Goal: Task Accomplishment & Management: Manage account settings

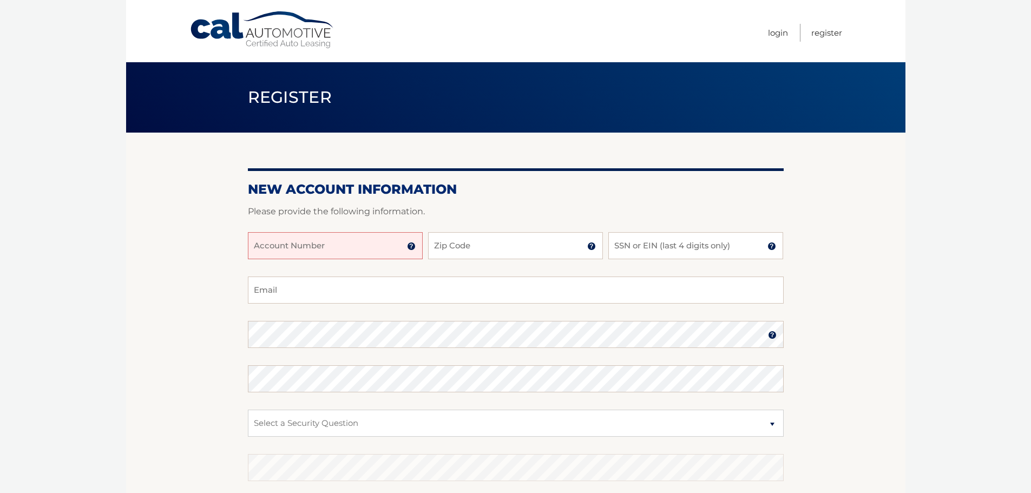
click at [341, 244] on input "Account Number" at bounding box center [335, 245] width 175 height 27
type input "44456005328"
click at [548, 243] on input "Zip Code" at bounding box center [515, 245] width 175 height 27
type input "14534"
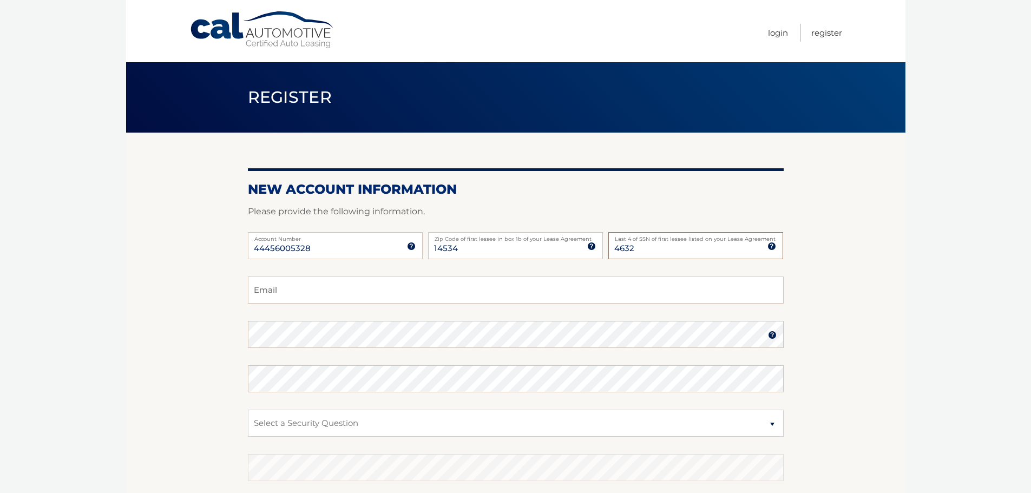
type input "4632"
type input "Mbrown1298.mb@gmail.com"
click at [235, 339] on section "New Account Information Please provide the following information. 44456005328 A…" at bounding box center [515, 344] width 779 height 423
click at [303, 328] on label "Password" at bounding box center [516, 325] width 536 height 9
click at [351, 430] on select "Select a Security Question What was the name of your elementary school? What is…" at bounding box center [516, 423] width 536 height 27
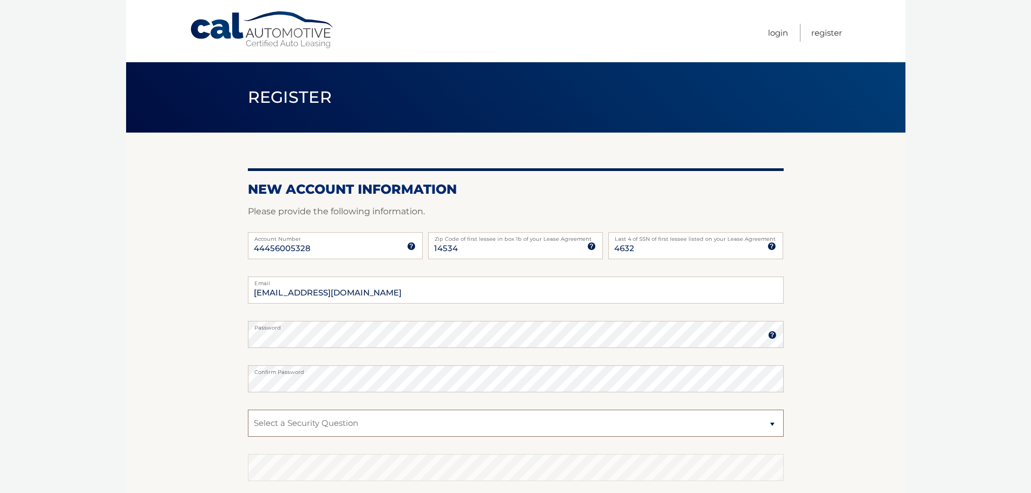
select select "2"
click at [248, 410] on select "Select a Security Question What was the name of your elementary school? What is…" at bounding box center [516, 423] width 536 height 27
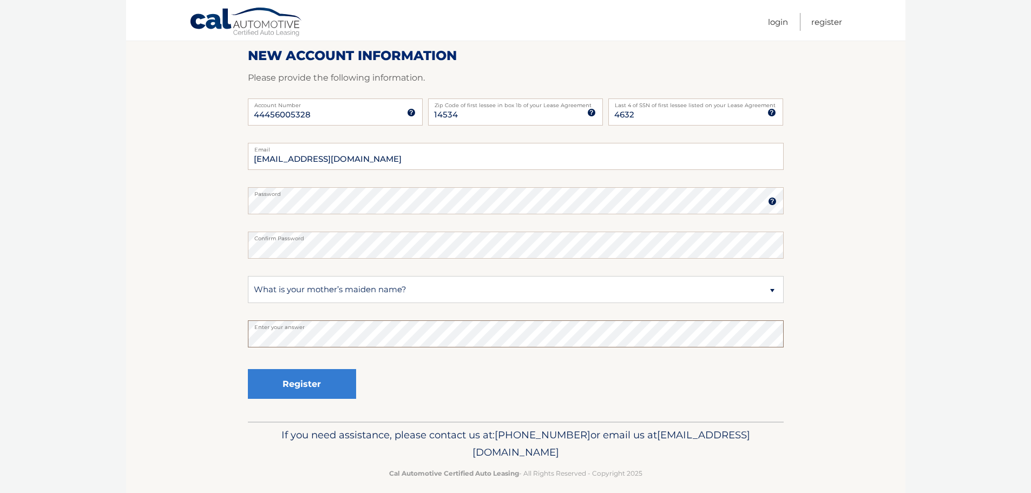
scroll to position [144, 0]
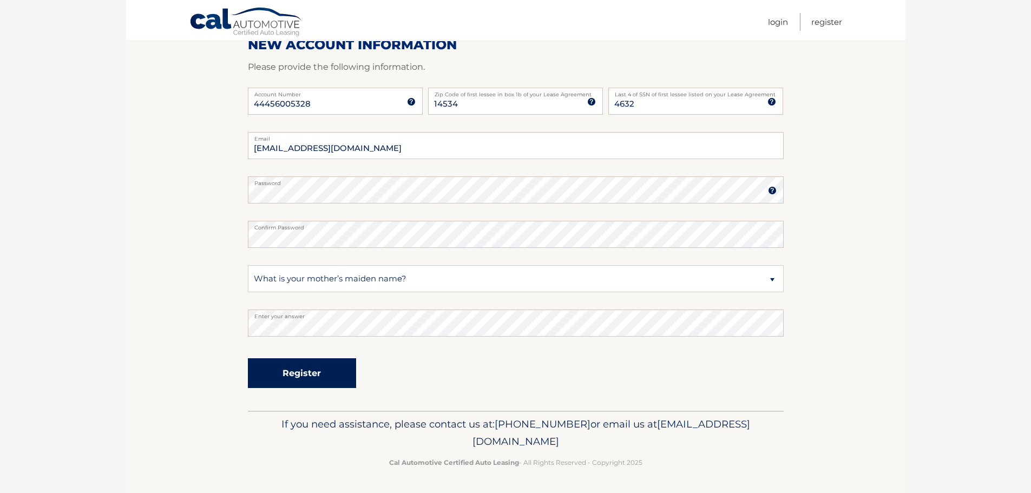
click at [307, 366] on button "Register" at bounding box center [302, 373] width 108 height 30
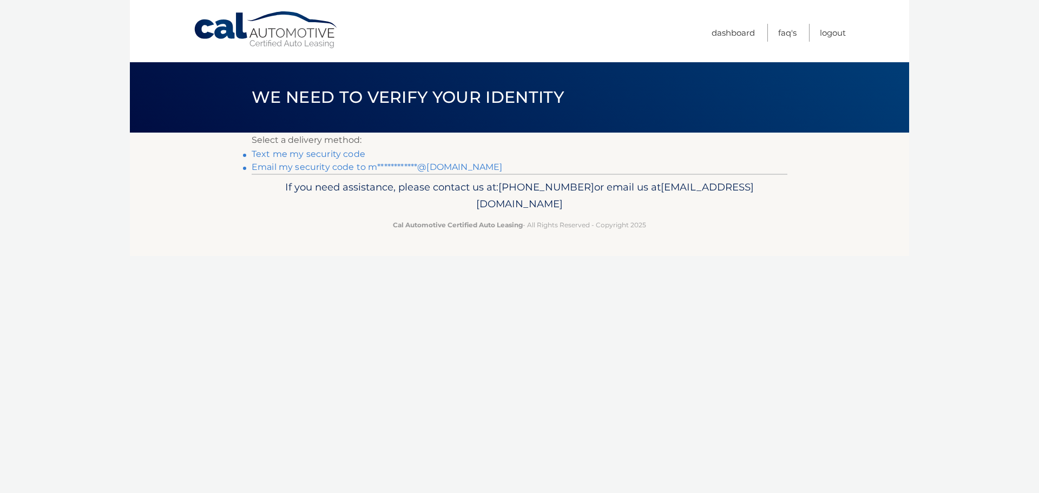
click at [299, 152] on link "Text me my security code" at bounding box center [309, 154] width 114 height 10
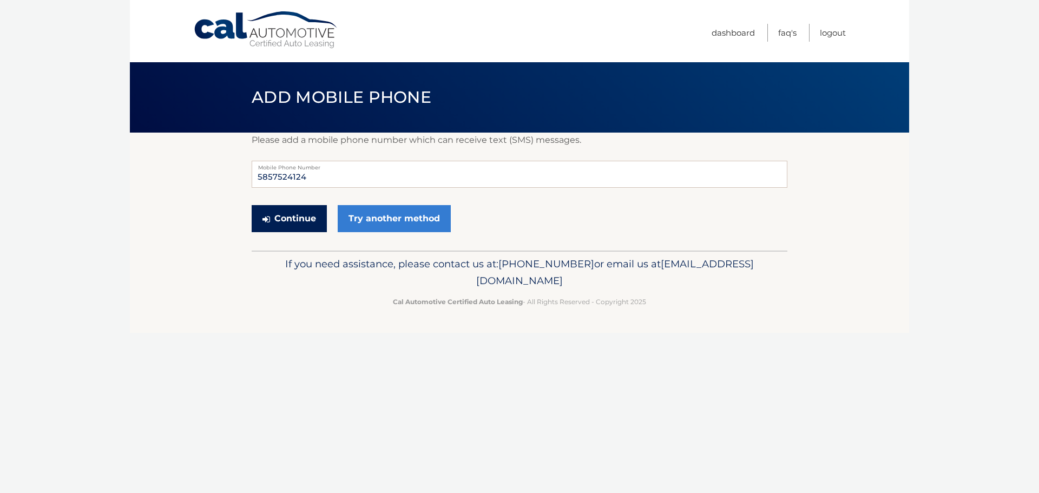
click at [298, 216] on button "Continue" at bounding box center [289, 218] width 75 height 27
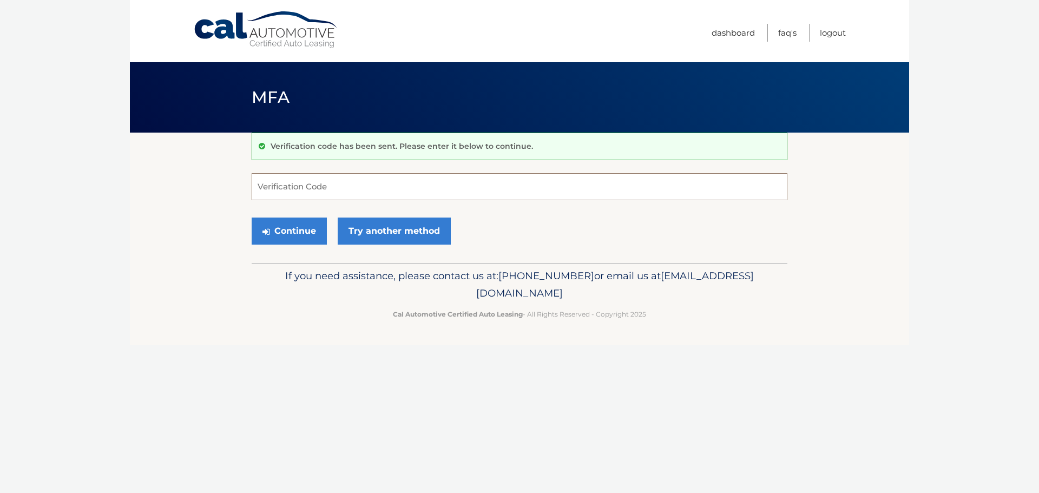
click at [548, 178] on input "Verification Code" at bounding box center [520, 186] width 536 height 27
type input "735584"
click at [305, 235] on button "Continue" at bounding box center [289, 231] width 75 height 27
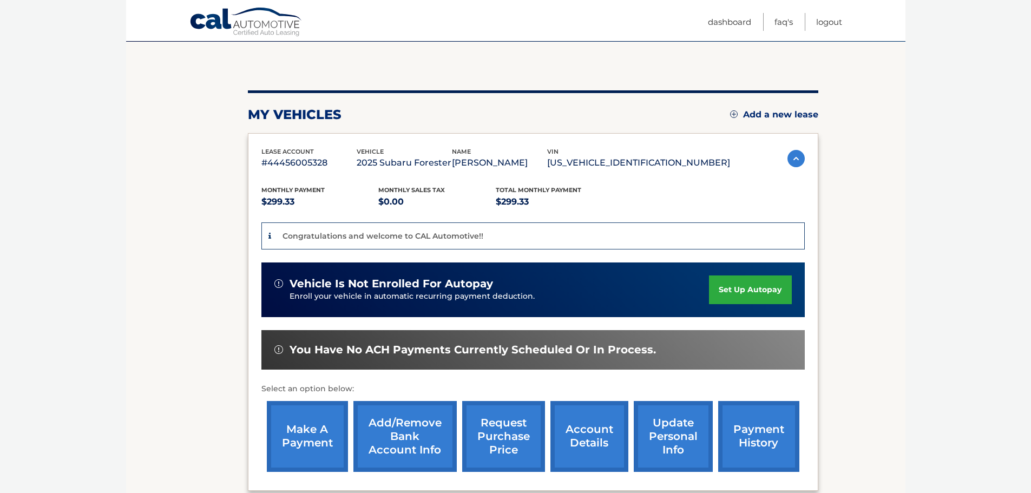
scroll to position [95, 0]
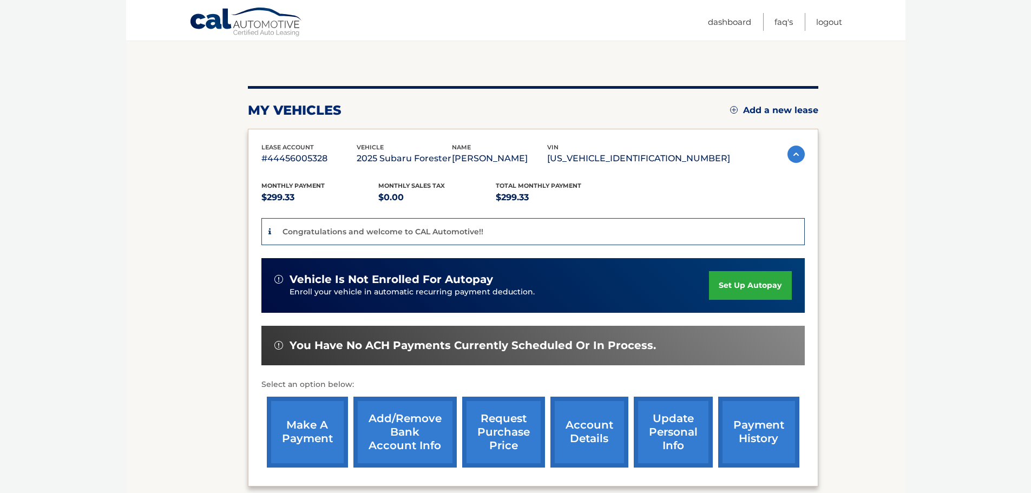
click at [408, 436] on link "Add/Remove bank account info" at bounding box center [404, 432] width 103 height 71
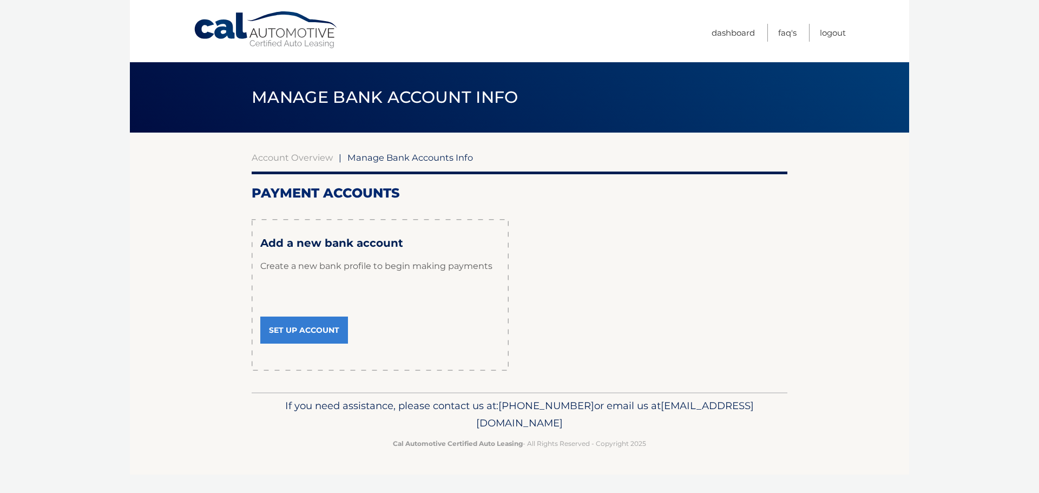
click at [318, 329] on link "Set Up Account" at bounding box center [304, 330] width 88 height 27
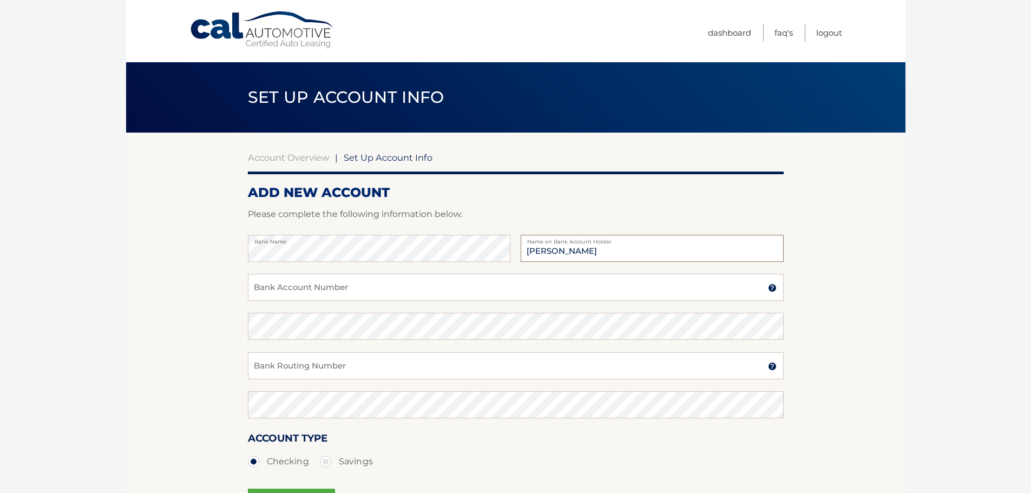
type input "[PERSON_NAME]"
click at [348, 288] on input "Bank Account Number" at bounding box center [516, 287] width 536 height 27
click at [506, 281] on input "Bank Account Number" at bounding box center [516, 287] width 536 height 27
click at [427, 287] on input "Bank Account Number" at bounding box center [516, 287] width 536 height 27
type input "1377823156"
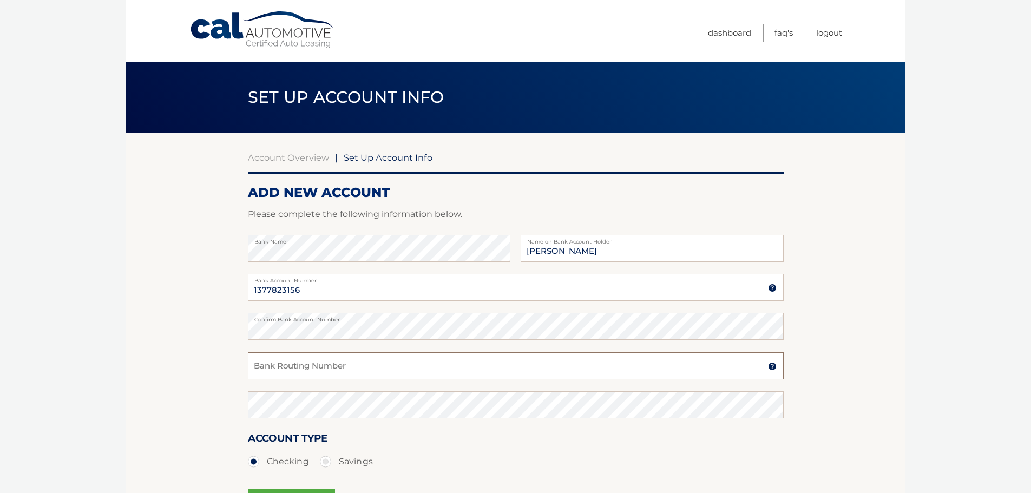
click at [387, 366] on input "Bank Routing Number" at bounding box center [516, 365] width 536 height 27
type input "222371863"
click at [264, 460] on label "Checking" at bounding box center [278, 462] width 61 height 22
click at [263, 460] on input "Checking" at bounding box center [257, 459] width 11 height 17
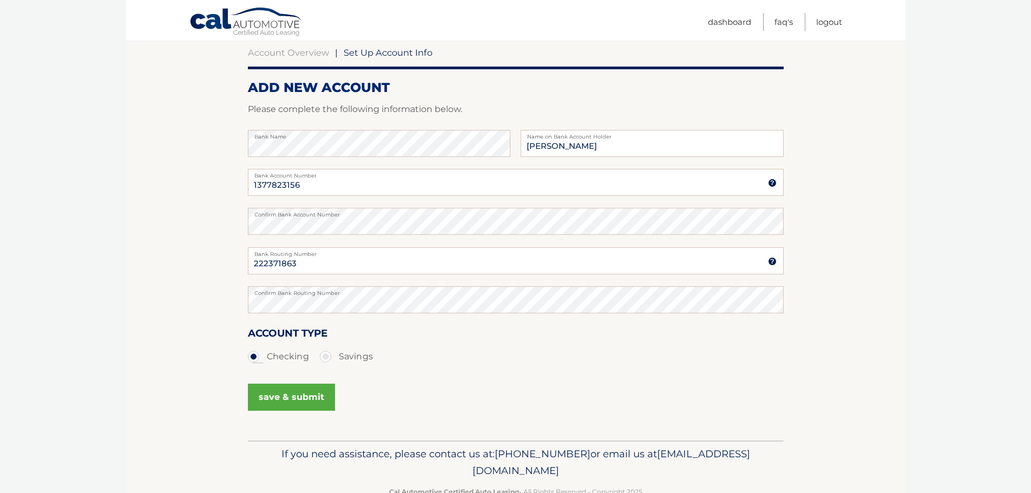
scroll to position [135, 0]
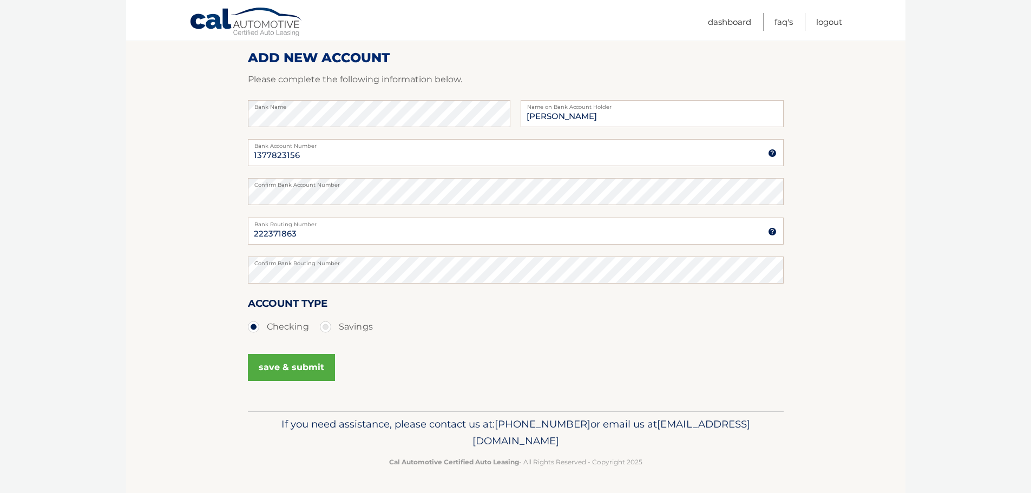
click at [302, 370] on button "save & submit" at bounding box center [291, 367] width 87 height 27
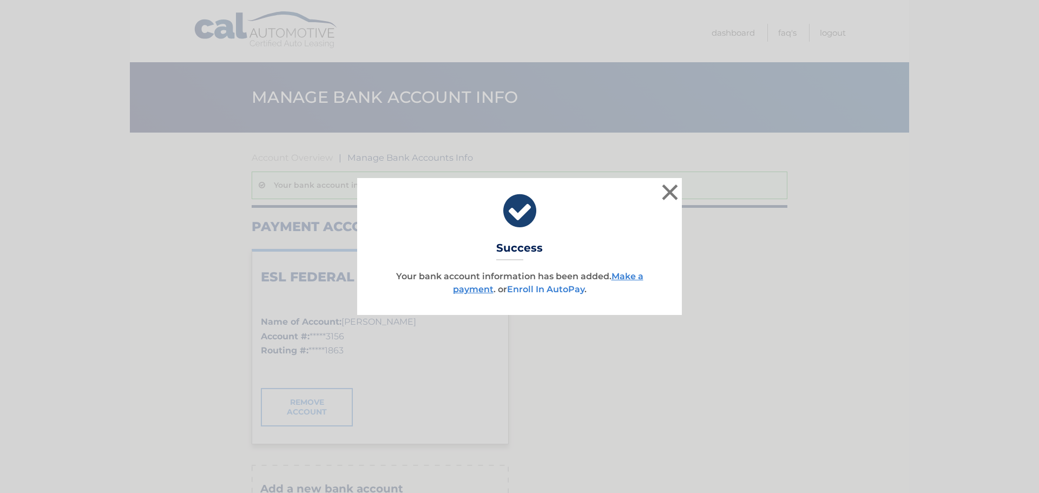
click at [564, 293] on link "Enroll In AutoPay" at bounding box center [545, 289] width 77 height 10
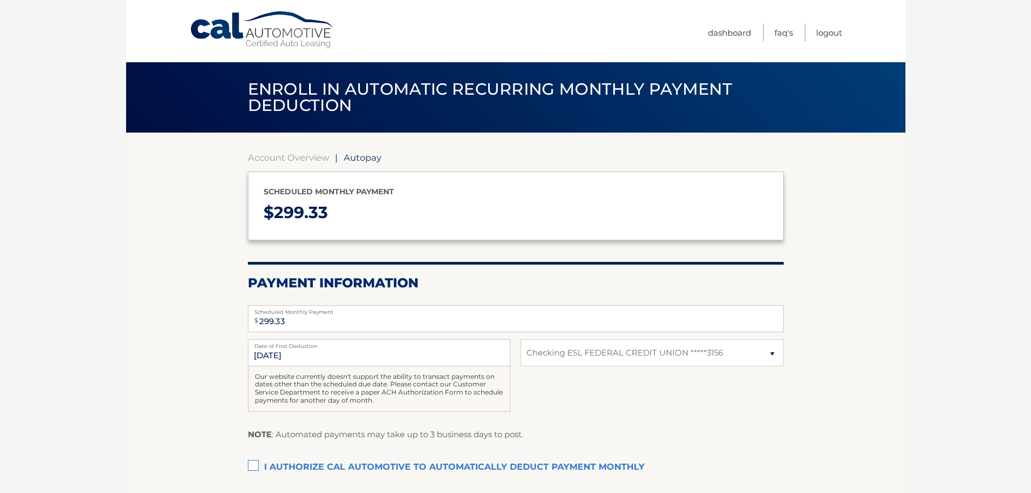
select select "ZmRkODFmZWMtODRjNC00YTAyLThmOWYtYjVjODAxYjIwZWI0"
click at [332, 464] on label "I authorize cal automotive to automatically deduct payment monthly This checkbo…" at bounding box center [516, 468] width 536 height 22
click at [0, 0] on input "I authorize cal automotive to automatically deduct payment monthly This checkbo…" at bounding box center [0, 0] width 0 height 0
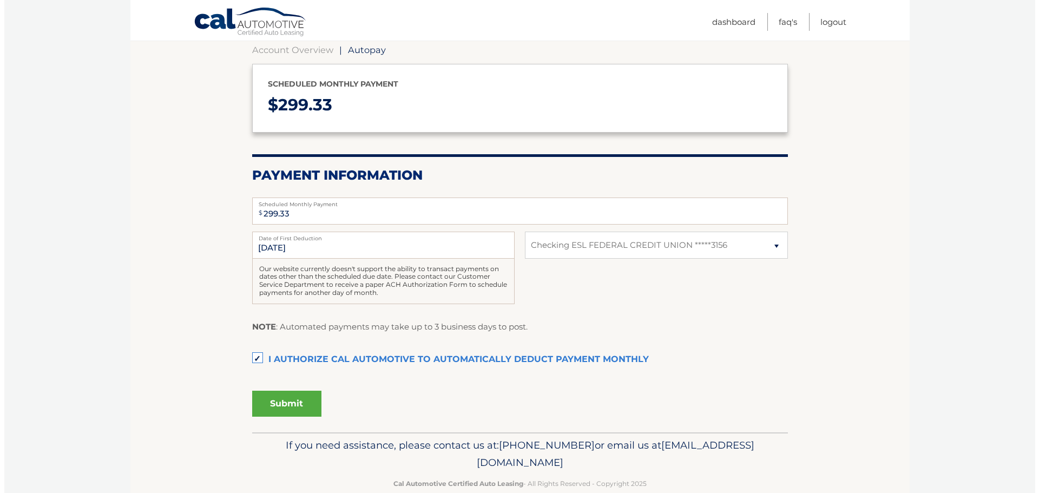
scroll to position [108, 0]
click at [275, 404] on button "Submit" at bounding box center [282, 403] width 69 height 26
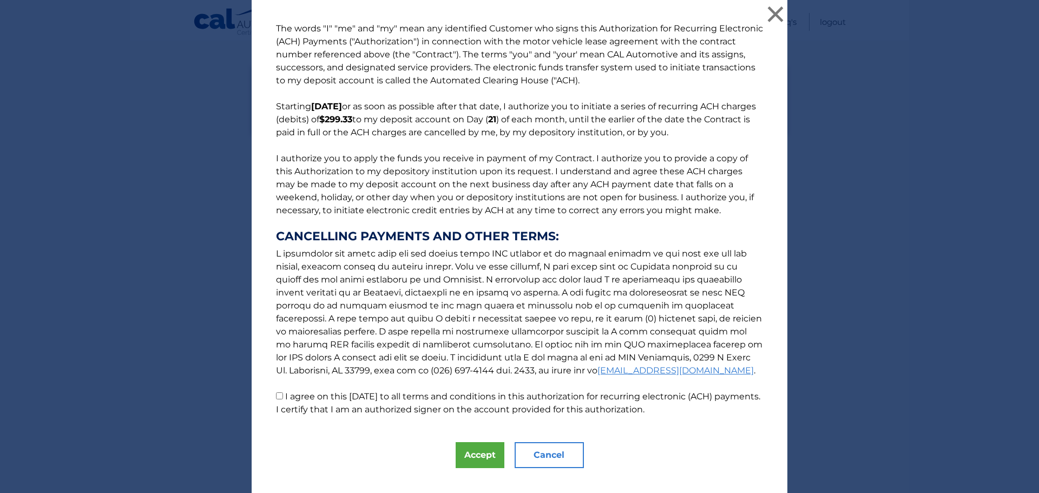
click at [288, 397] on label "I agree on this 09/06/2025 to all terms and conditions in this authorization fo…" at bounding box center [518, 402] width 484 height 23
click at [283, 397] on input "I agree on this 09/06/2025 to all terms and conditions in this authorization fo…" at bounding box center [279, 395] width 7 height 7
checkbox input "true"
click at [470, 451] on button "Accept" at bounding box center [480, 455] width 49 height 26
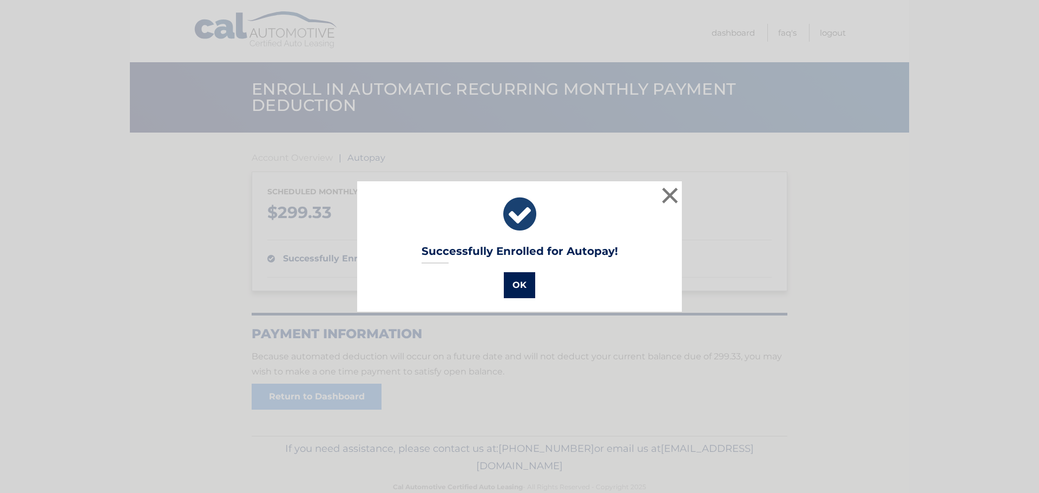
click at [518, 284] on button "OK" at bounding box center [519, 285] width 31 height 26
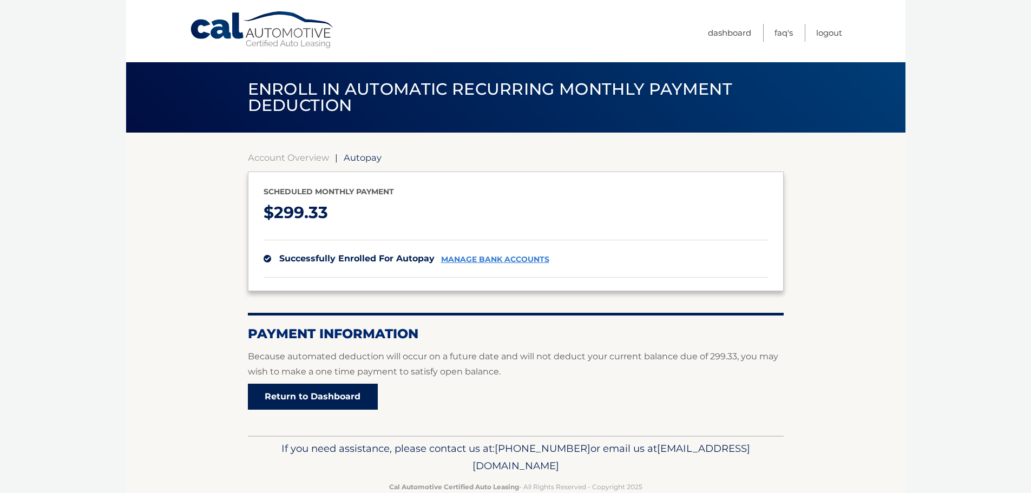
click at [354, 391] on link "Return to Dashboard" at bounding box center [313, 397] width 130 height 26
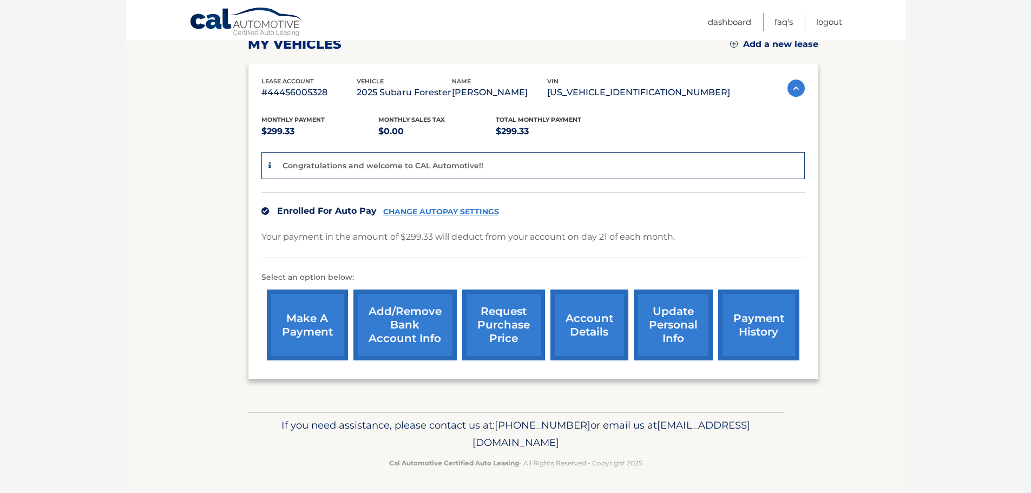
scroll to position [162, 0]
click at [661, 320] on link "update personal info" at bounding box center [673, 324] width 79 height 71
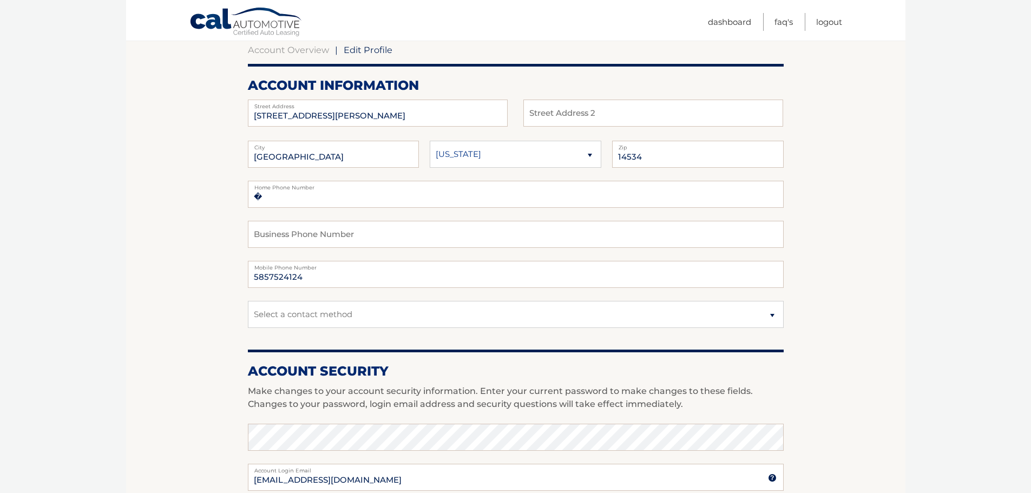
scroll to position [108, 0]
click at [769, 311] on select "Select a contact method Mobile Home" at bounding box center [516, 313] width 536 height 27
select select "1"
click at [248, 300] on select "Select a contact method Mobile Home" at bounding box center [516, 313] width 536 height 27
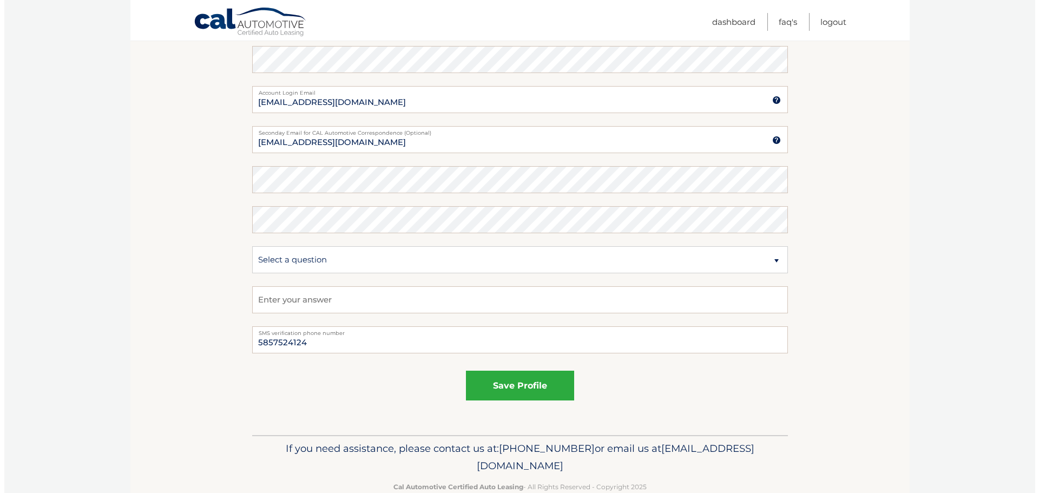
scroll to position [486, 0]
click at [490, 393] on button "save profile" at bounding box center [516, 385] width 108 height 30
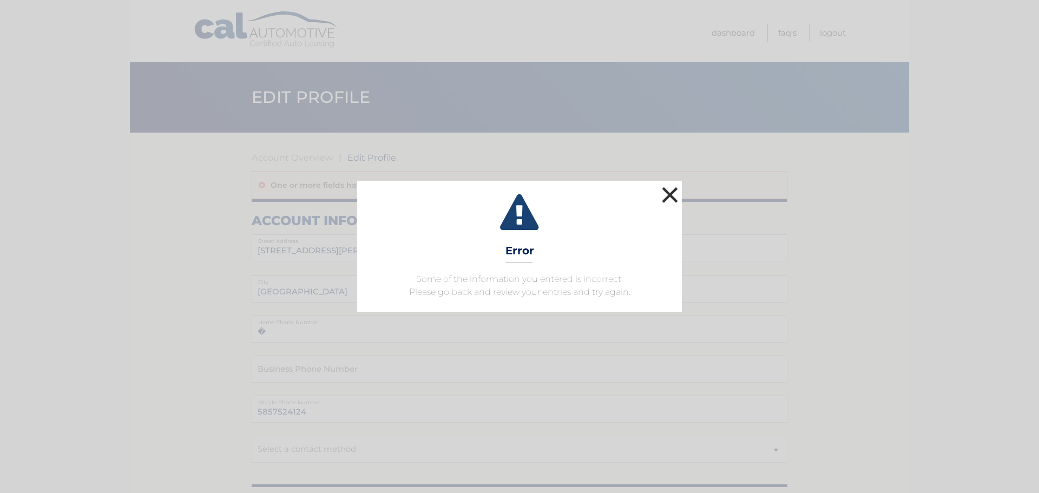
click at [669, 194] on button "×" at bounding box center [670, 195] width 22 height 22
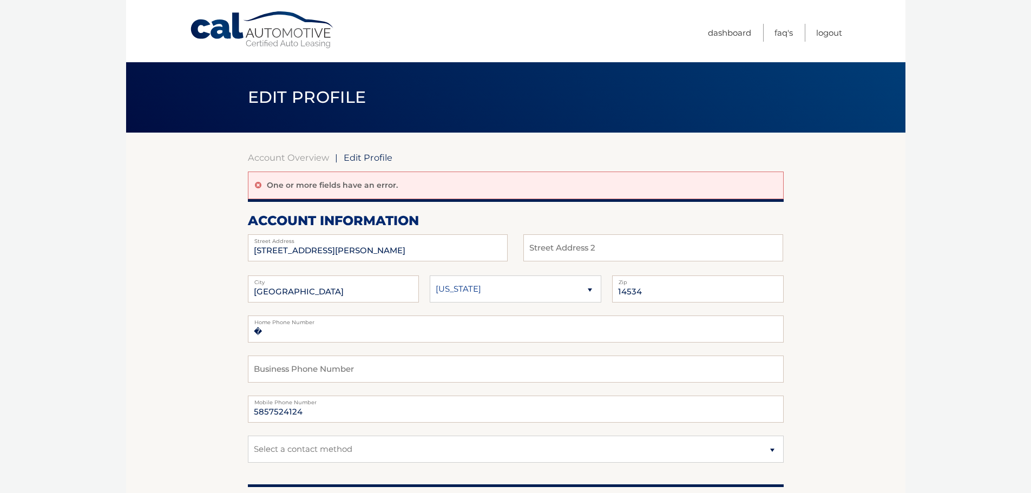
click at [723, 31] on link "Dashboard" at bounding box center [729, 33] width 43 height 18
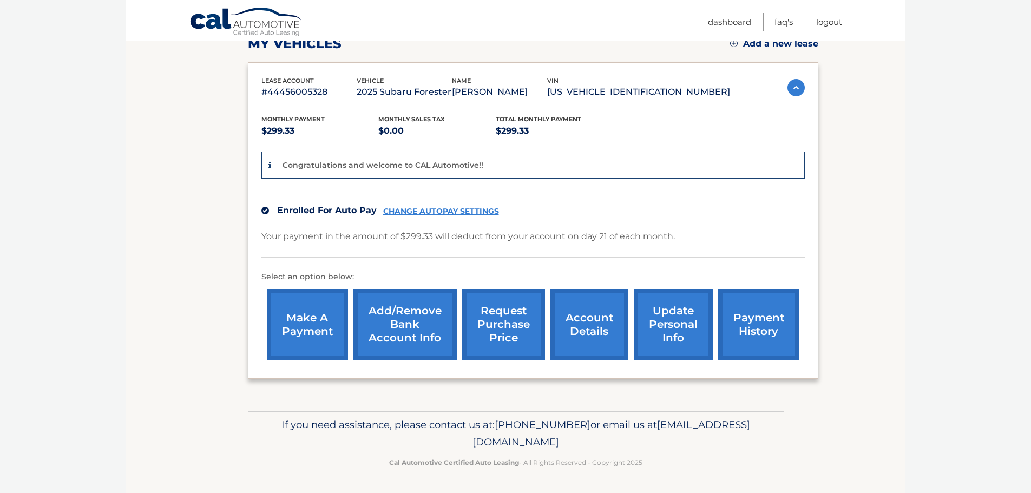
scroll to position [162, 0]
click at [600, 313] on link "account details" at bounding box center [589, 323] width 78 height 71
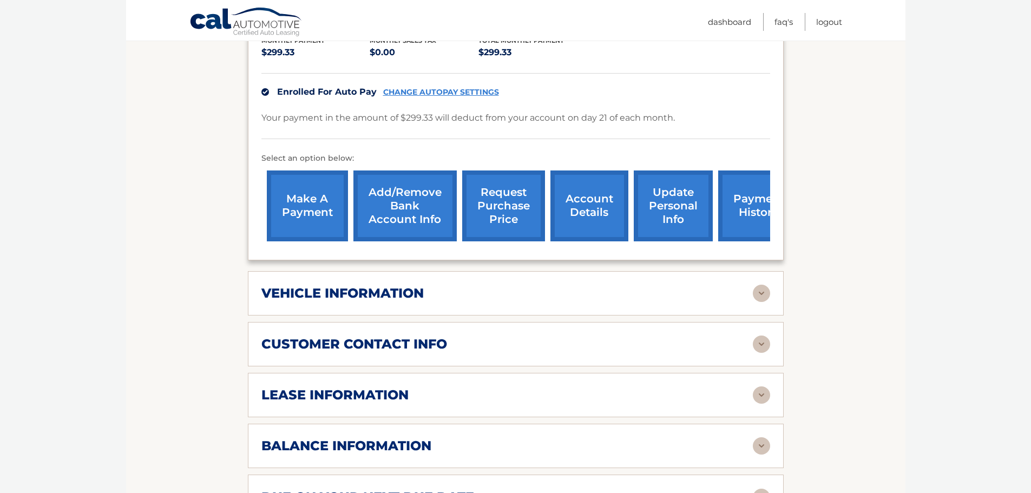
scroll to position [270, 0]
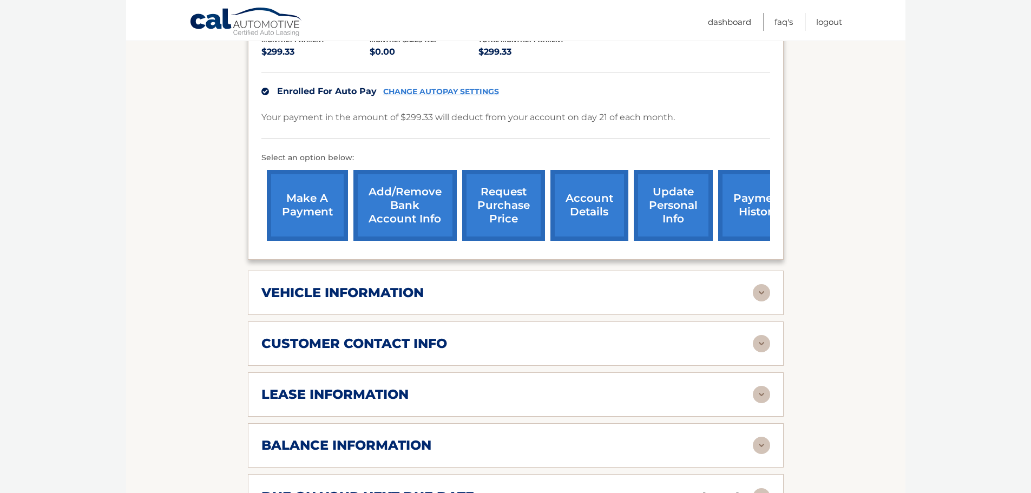
click at [761, 284] on img at bounding box center [761, 292] width 17 height 17
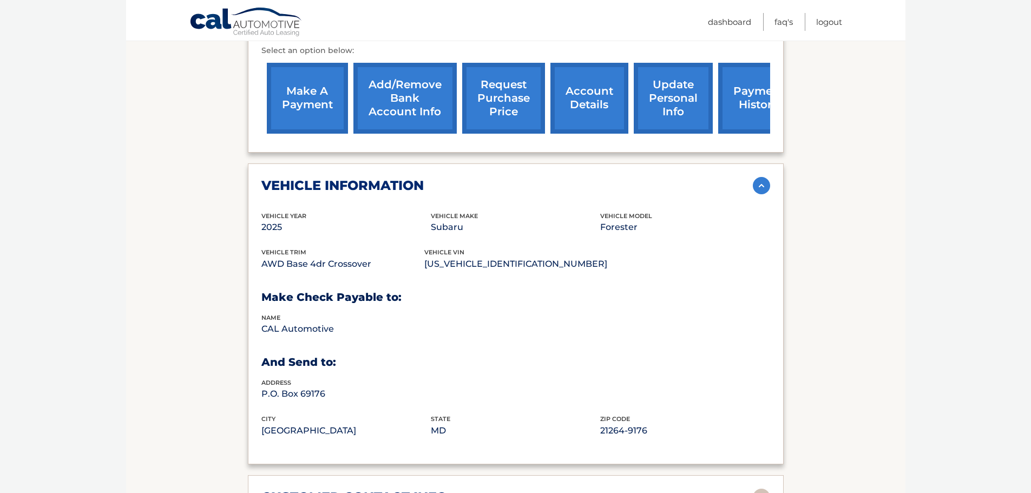
scroll to position [378, 0]
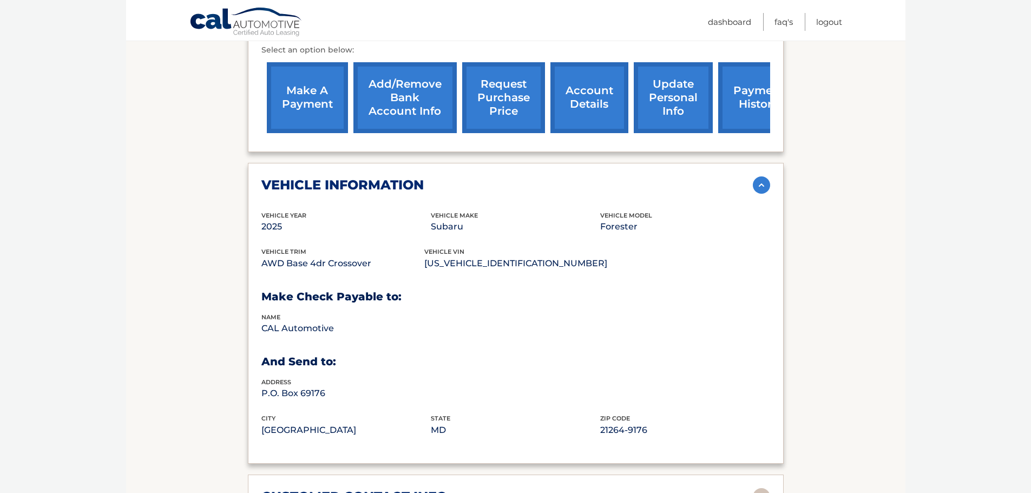
click at [764, 176] on img at bounding box center [761, 184] width 17 height 17
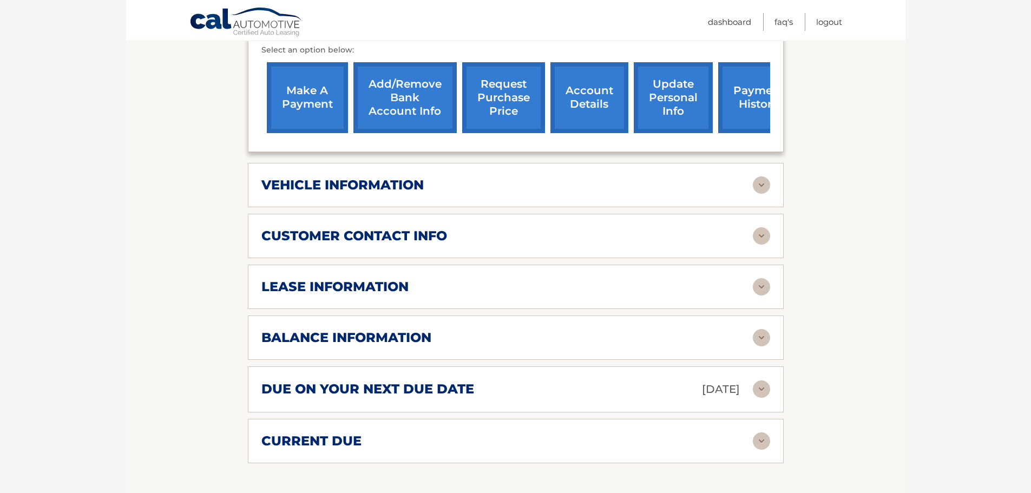
click at [764, 227] on img at bounding box center [761, 235] width 17 height 17
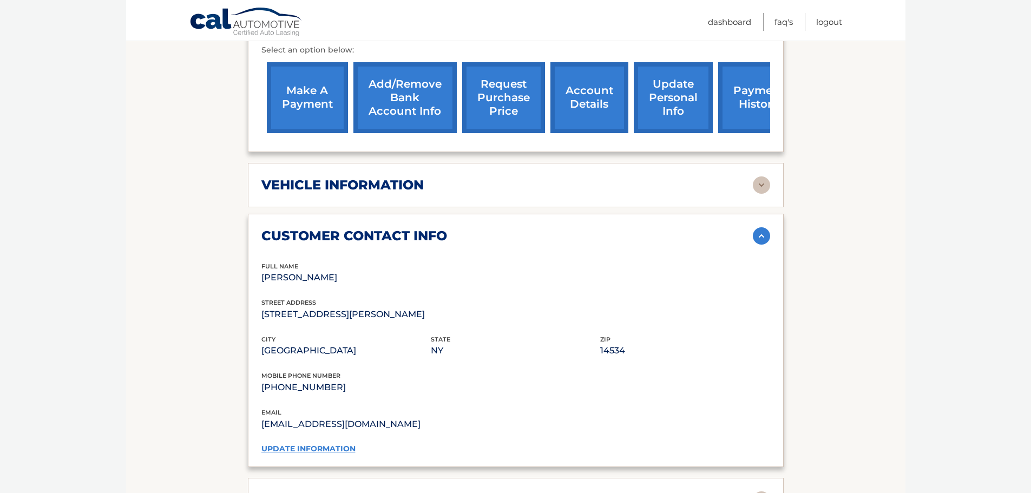
click at [764, 227] on img at bounding box center [761, 235] width 17 height 17
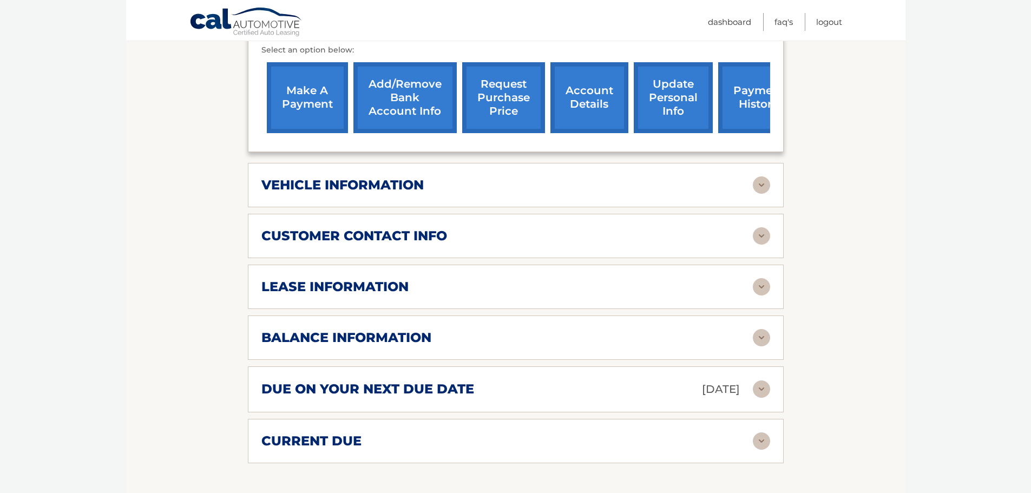
click at [760, 278] on img at bounding box center [761, 286] width 17 height 17
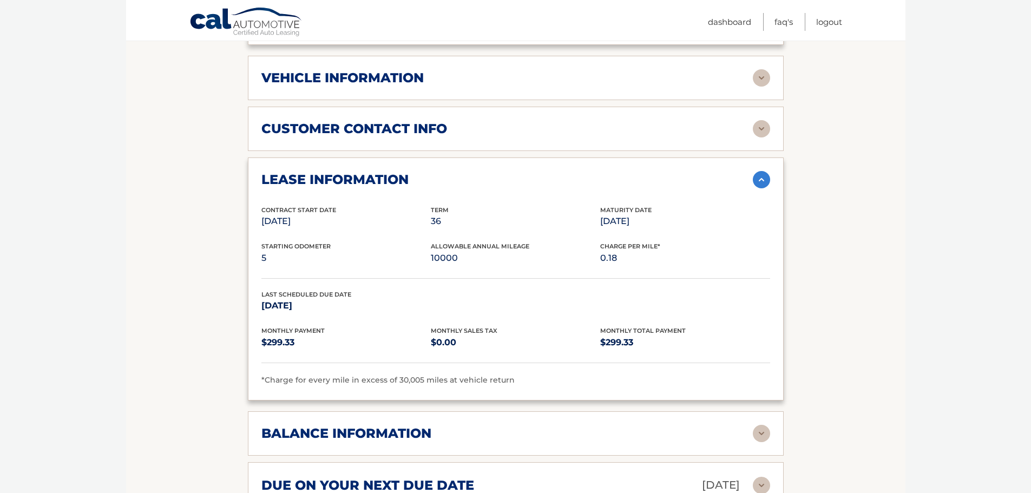
scroll to position [485, 0]
click at [758, 170] on img at bounding box center [761, 178] width 17 height 17
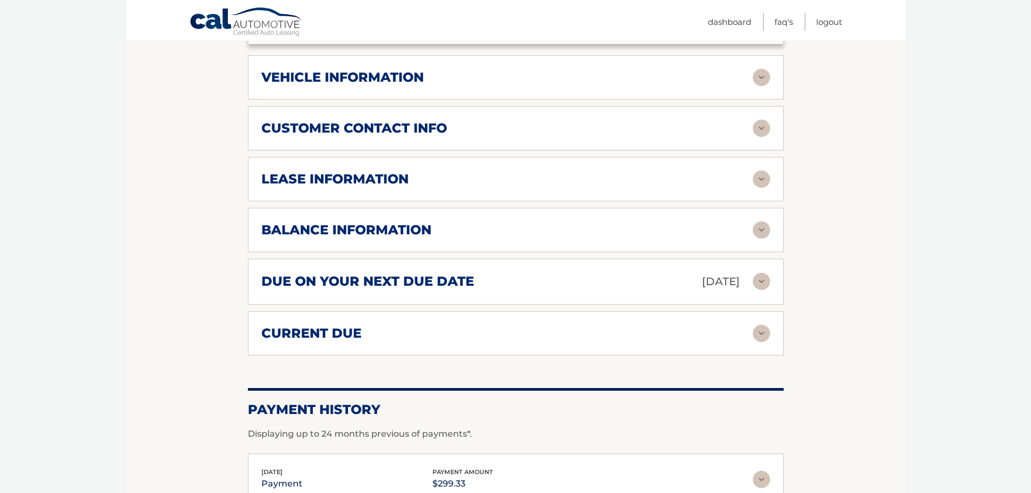
click at [758, 221] on img at bounding box center [761, 229] width 17 height 17
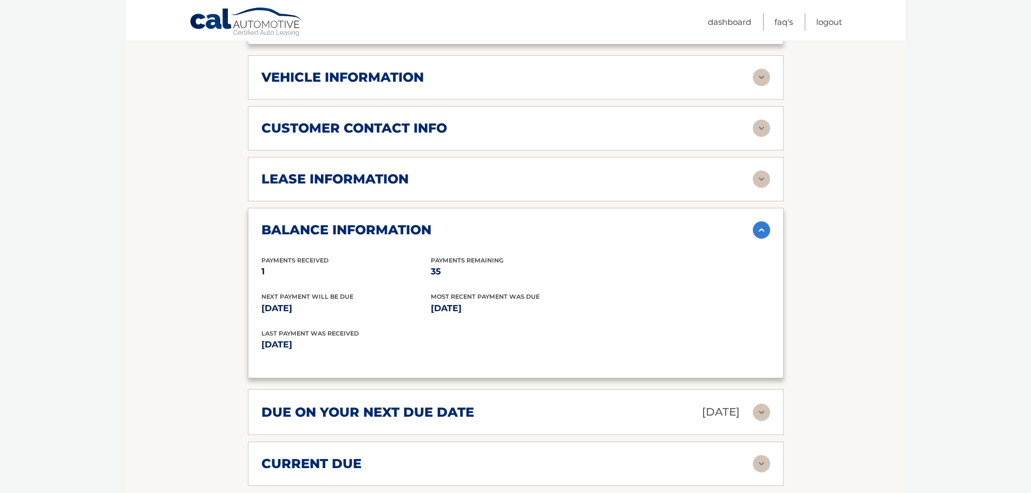
click at [759, 221] on img at bounding box center [761, 229] width 17 height 17
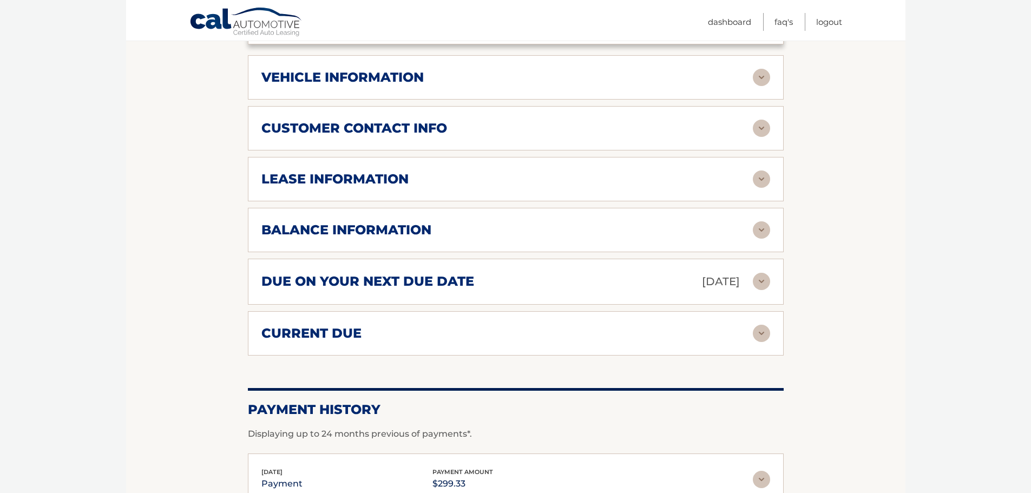
click at [764, 273] on img at bounding box center [761, 281] width 17 height 17
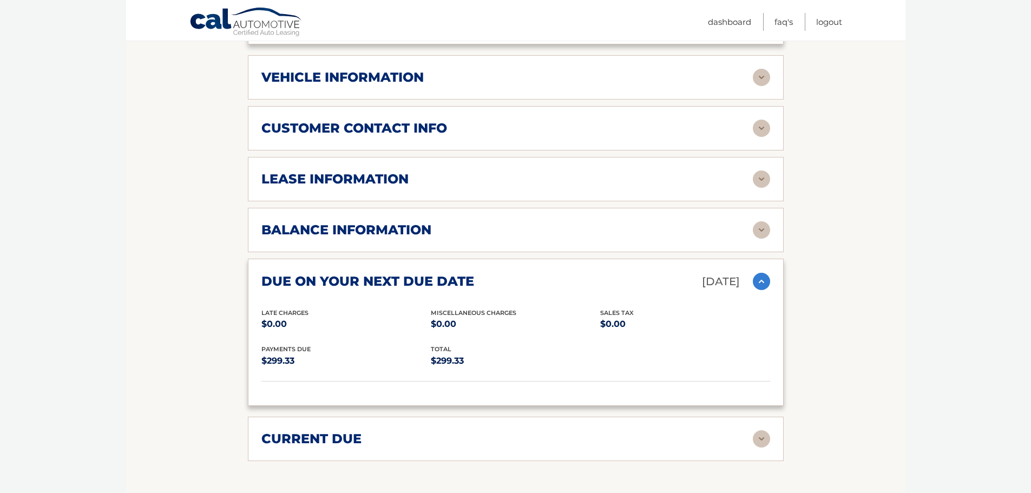
click at [764, 273] on img at bounding box center [761, 281] width 17 height 17
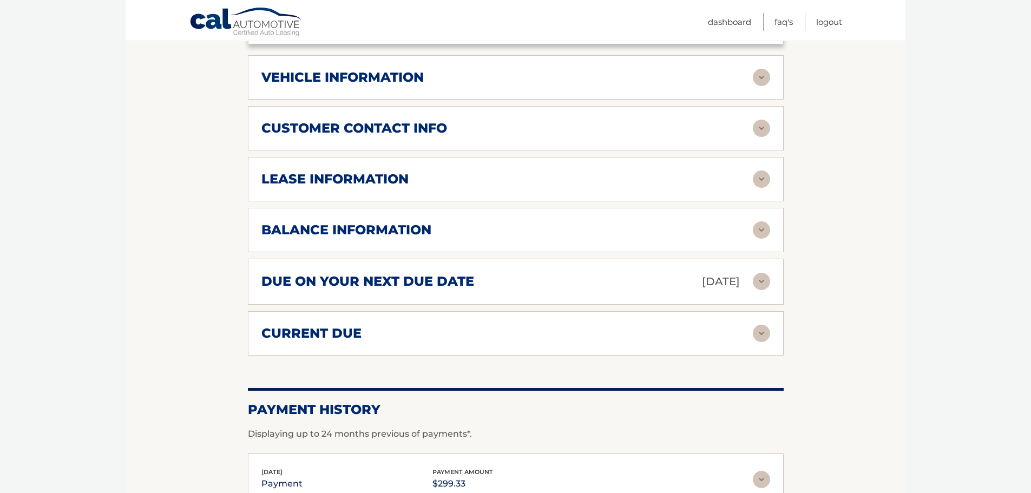
click at [764, 325] on img at bounding box center [761, 333] width 17 height 17
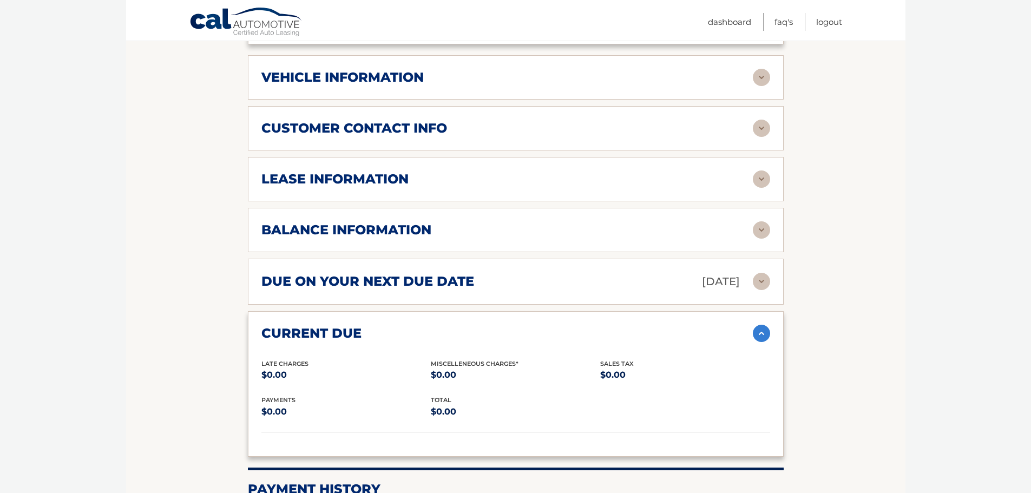
click at [764, 325] on img at bounding box center [761, 333] width 17 height 17
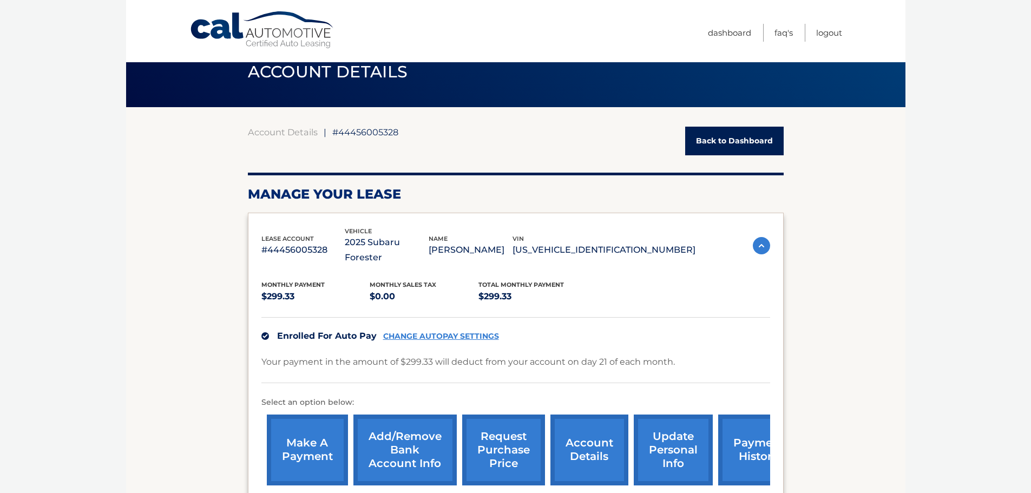
scroll to position [24, 0]
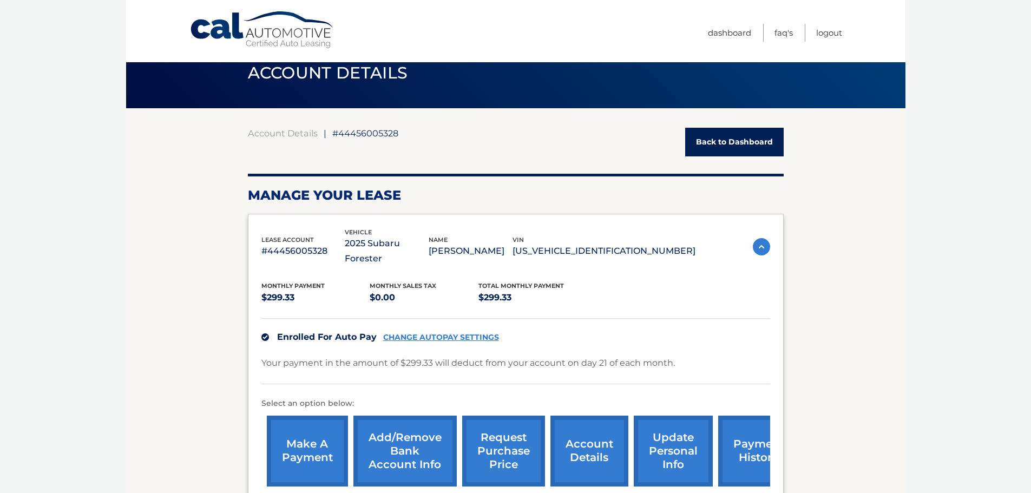
click at [759, 238] on img at bounding box center [761, 246] width 17 height 17
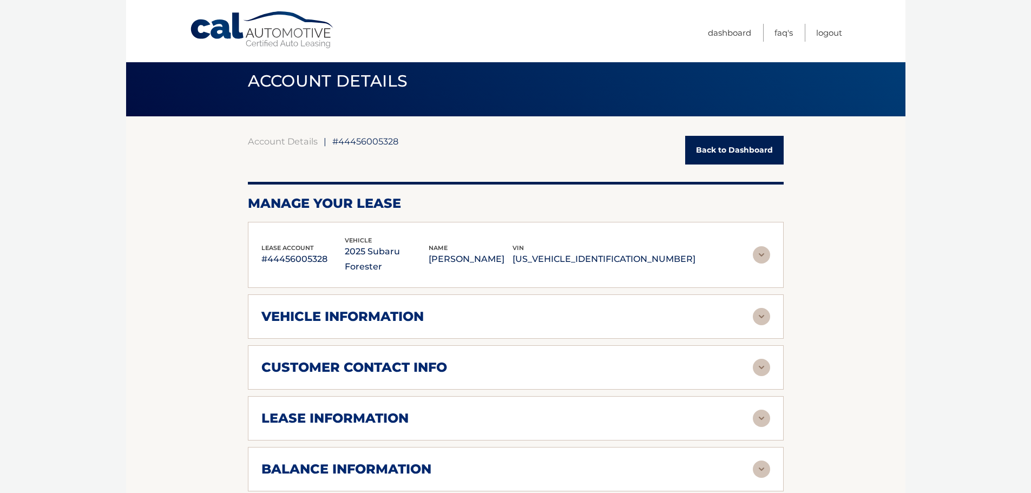
scroll to position [0, 0]
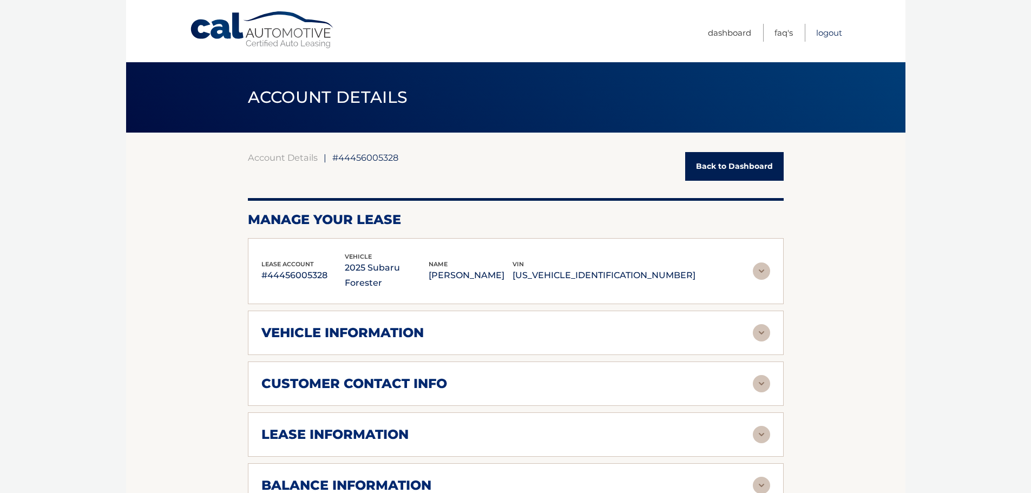
click at [831, 32] on link "Logout" at bounding box center [829, 33] width 26 height 18
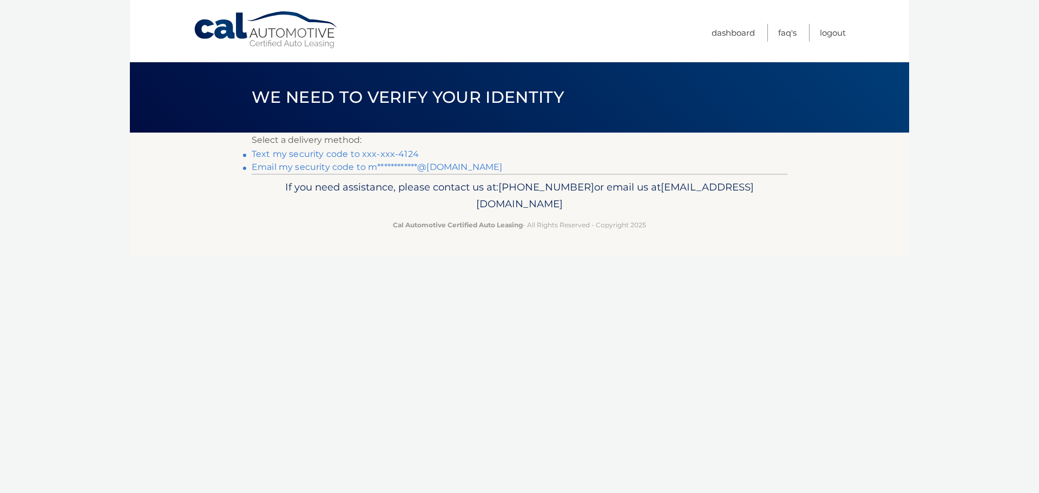
click at [380, 154] on link "Text my security code to xxx-xxx-4124" at bounding box center [335, 154] width 167 height 10
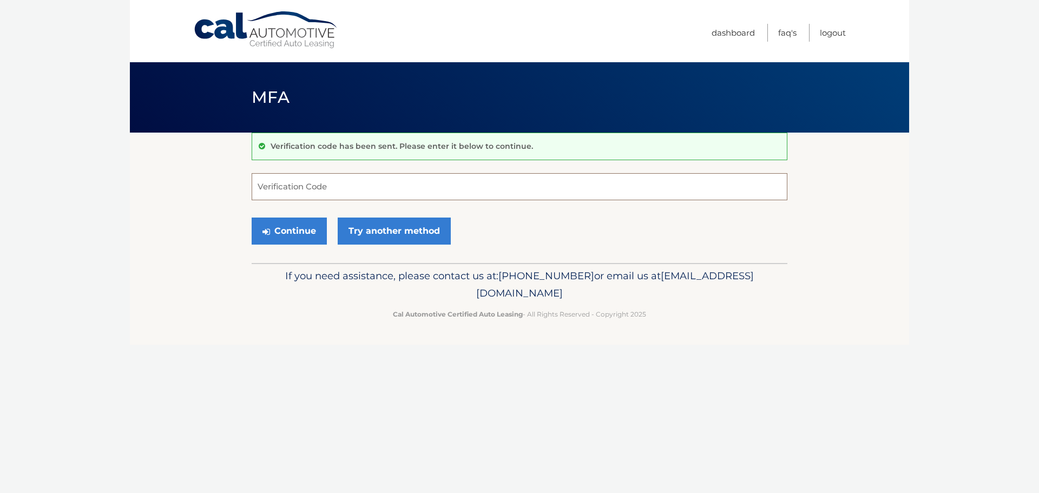
click at [470, 188] on input "Verification Code" at bounding box center [520, 186] width 536 height 27
paste input "648259"
type input "648259"
click at [295, 228] on button "Continue" at bounding box center [289, 231] width 75 height 27
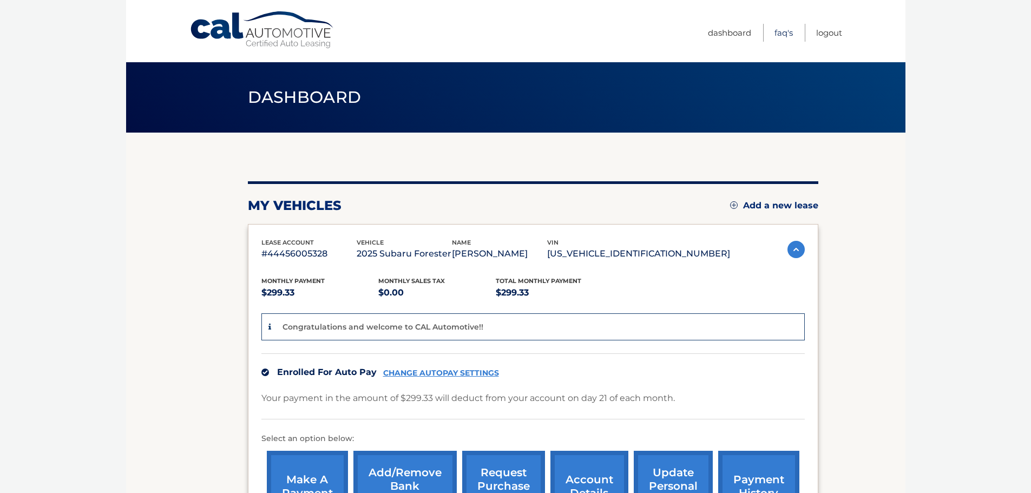
click at [780, 30] on link "FAQ's" at bounding box center [783, 33] width 18 height 18
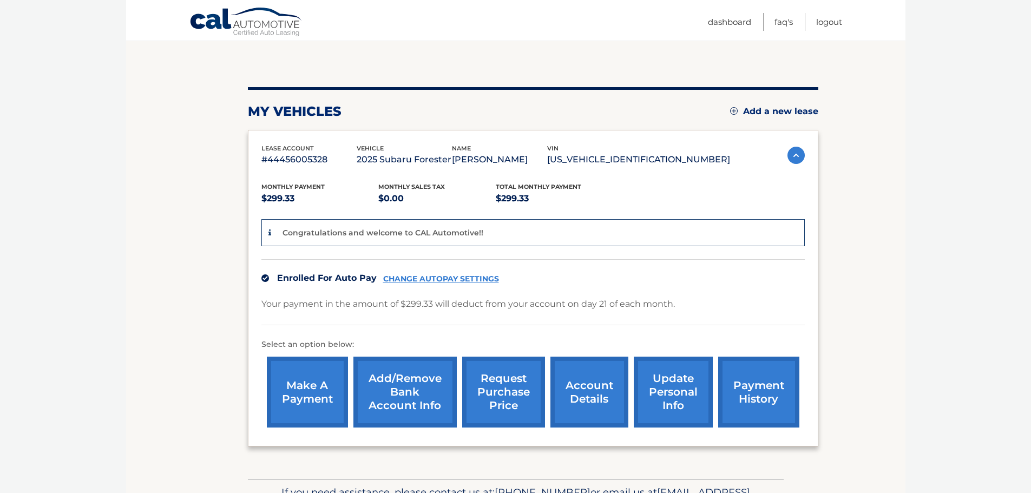
scroll to position [108, 0]
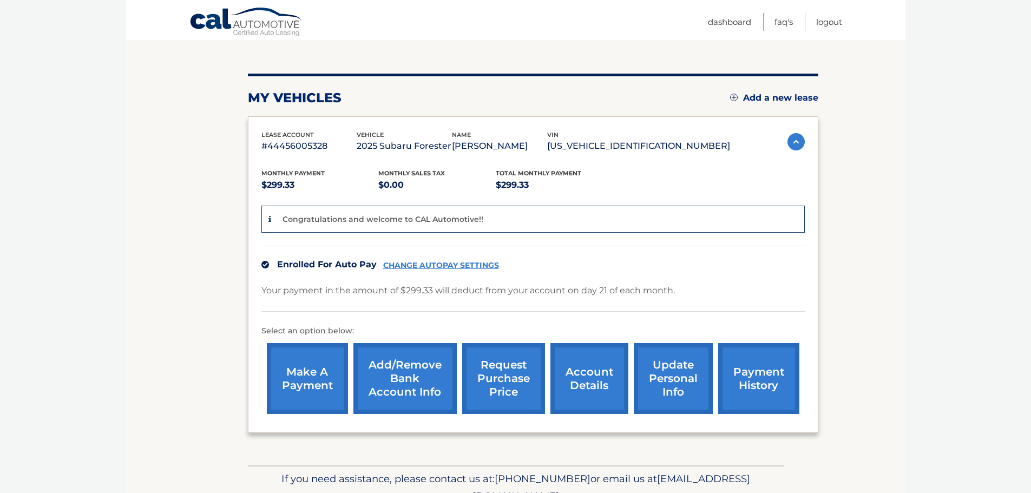
click at [492, 369] on link "request purchase price" at bounding box center [503, 378] width 83 height 71
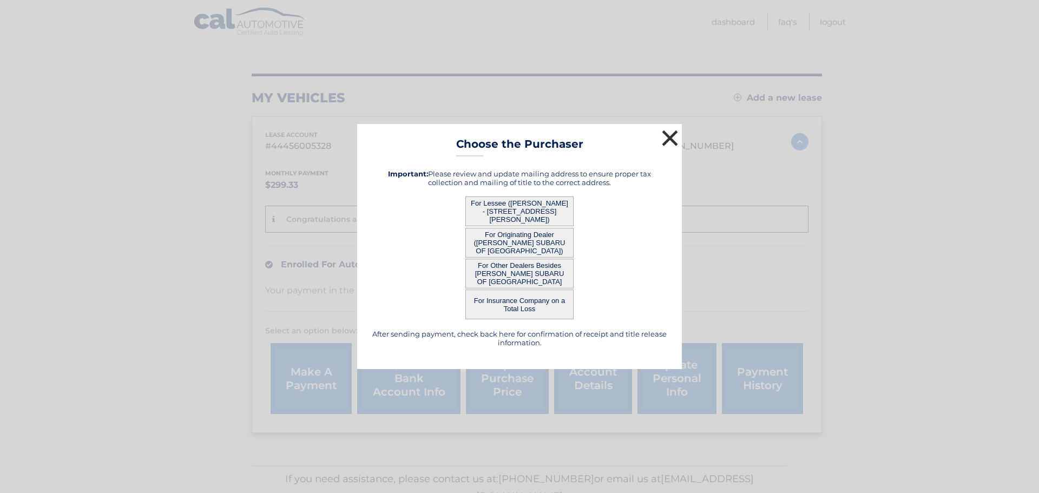
click at [670, 134] on button "×" at bounding box center [670, 138] width 22 height 22
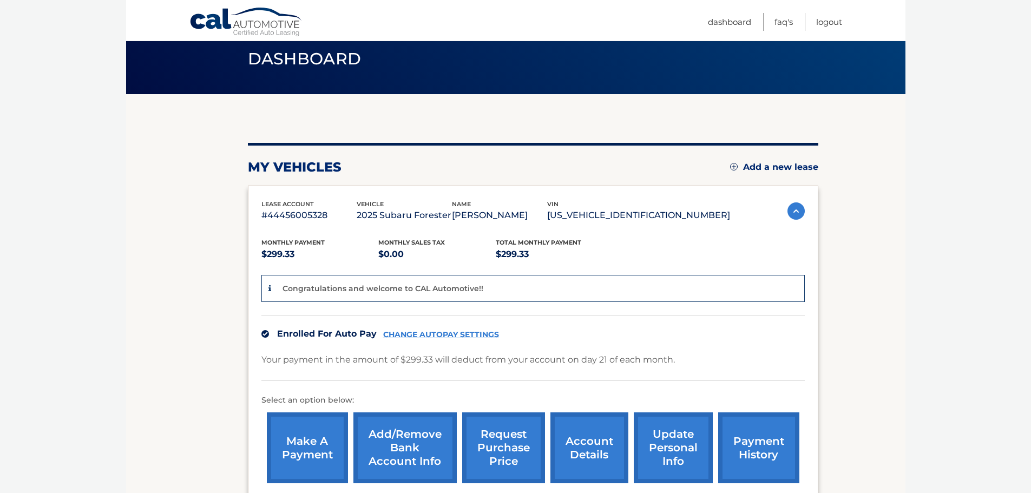
scroll to position [0, 0]
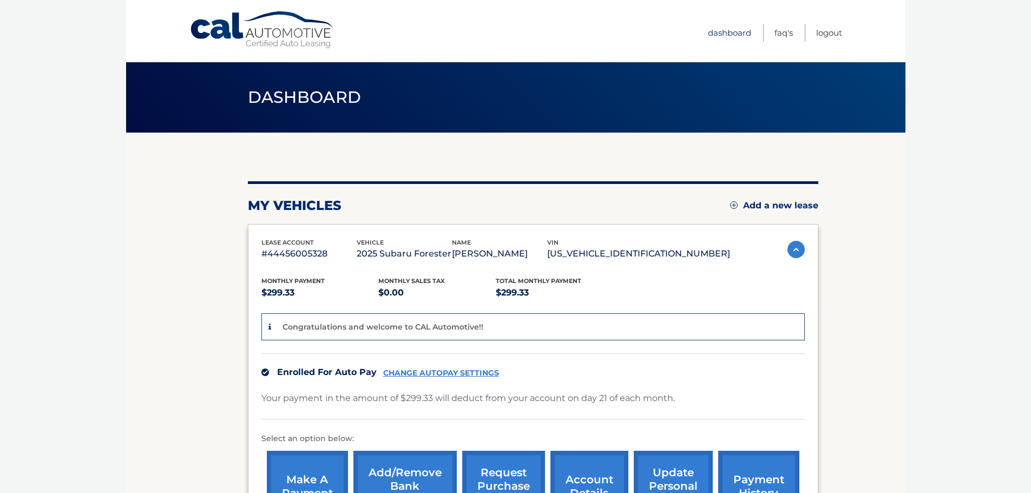
click at [729, 32] on link "Dashboard" at bounding box center [729, 33] width 43 height 18
click at [834, 33] on link "Logout" at bounding box center [829, 33] width 26 height 18
